Goal: Find contact information: Find contact information

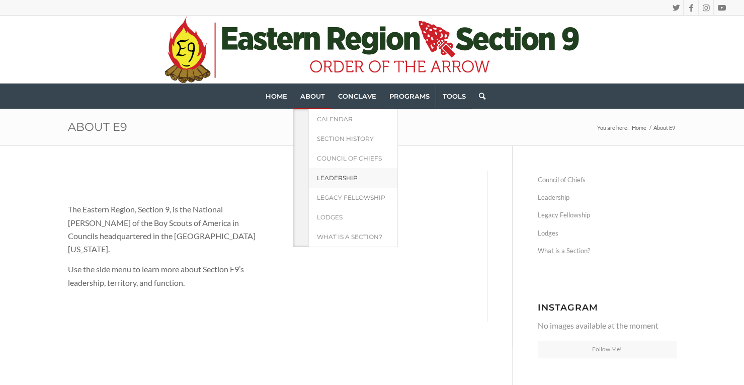
click at [350, 171] on link "Leadership" at bounding box center [352, 178] width 89 height 20
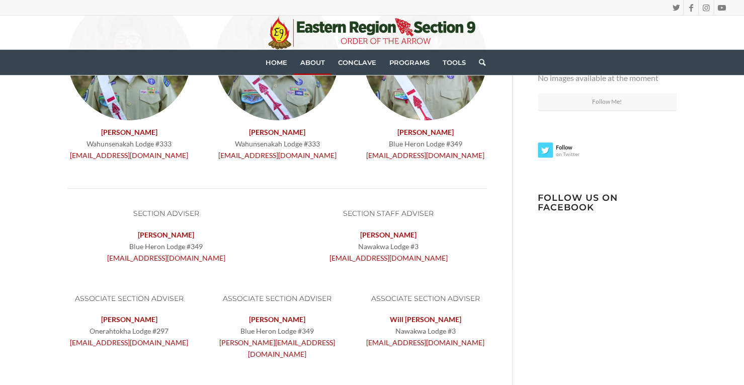
scroll to position [352, 0]
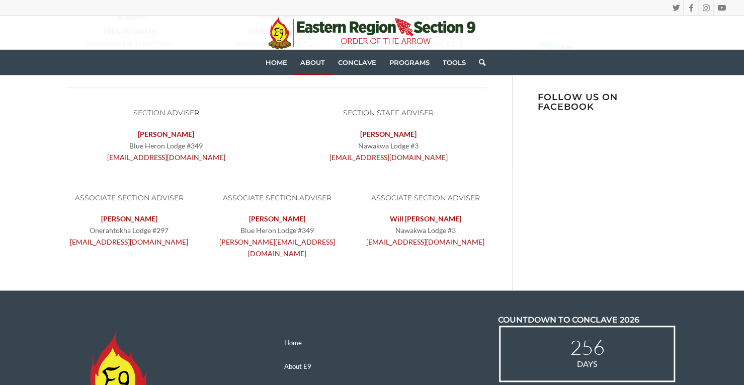
click at [375, 147] on p "[PERSON_NAME] Lodge #3 [EMAIL_ADDRESS][DOMAIN_NAME]" at bounding box center [388, 145] width 197 height 35
copy p "Nawakwa Lodge #3"
